Goal: Communication & Community: Answer question/provide support

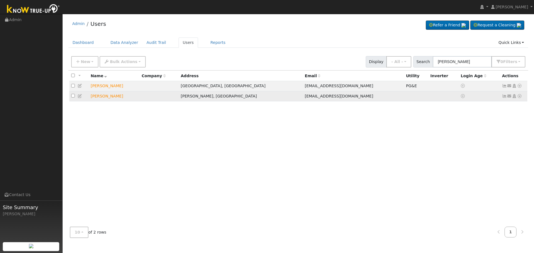
type input "[PERSON_NAME]"
click at [509, 96] on icon at bounding box center [509, 96] width 5 height 4
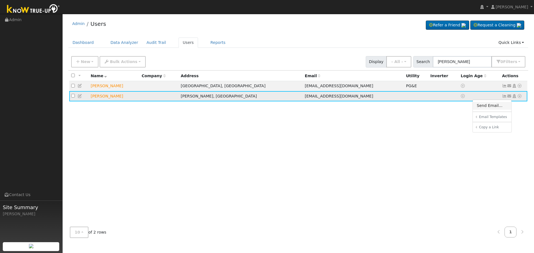
click at [492, 104] on link "Send Email..." at bounding box center [492, 106] width 39 height 8
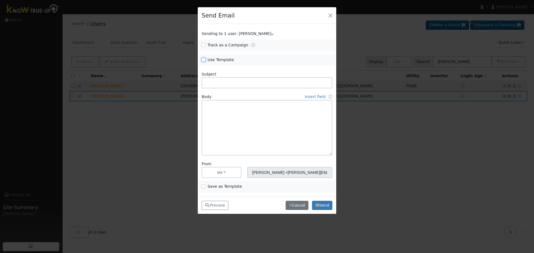
click at [204, 59] on input "Use Template" at bounding box center [204, 60] width 4 height 4
checkbox input "true"
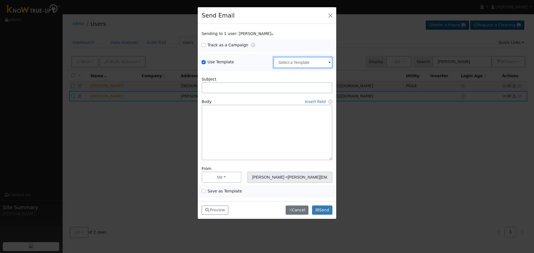
click at [286, 64] on input "text" at bounding box center [302, 62] width 59 height 11
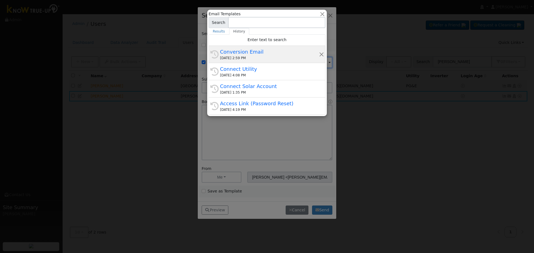
click at [254, 58] on div "[DATE] 2:59 PM" at bounding box center [269, 58] width 99 height 5
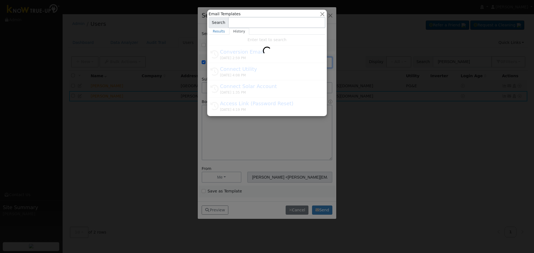
type input "Conversion Email"
type input "Connect Your Utility Account"
type textarea "Dear {user_fname}, The first step is to connect your electric utility account. …"
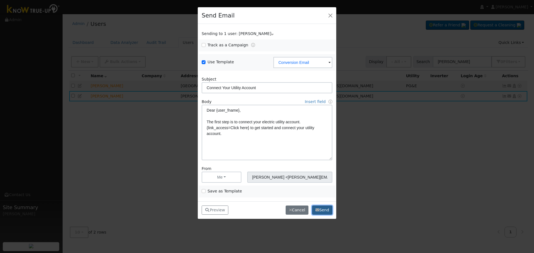
click at [326, 209] on button "Send" at bounding box center [322, 210] width 20 height 9
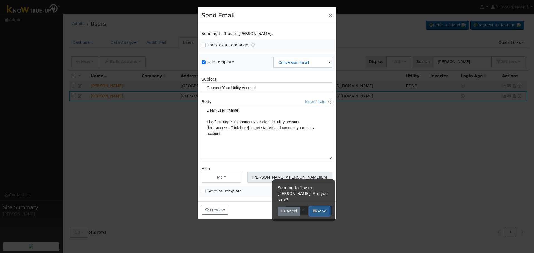
click at [319, 207] on button "Send" at bounding box center [320, 211] width 20 height 9
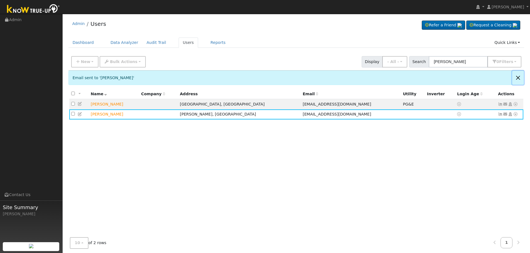
click at [516, 77] on button "Close" at bounding box center [518, 78] width 12 height 14
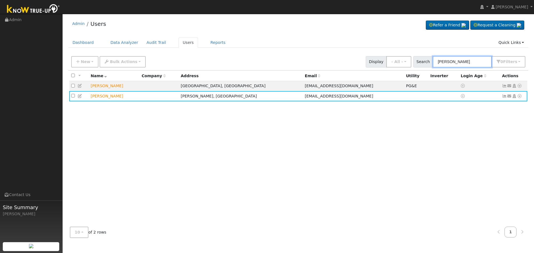
drag, startPoint x: 466, startPoint y: 61, endPoint x: 308, endPoint y: 52, distance: 158.0
click at [322, 52] on div "Admin Users Refer a Friend Request a Cleaning" at bounding box center [298, 130] width 466 height 226
